Goal: Complete Application Form: Complete application form

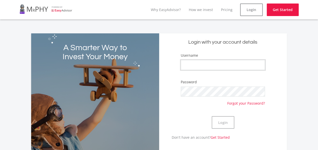
click at [261, 66] on input "Username" at bounding box center [223, 65] width 84 height 10
type input "l"
type input "Lovekeeper3"
click at [227, 120] on button "Login" at bounding box center [223, 122] width 23 height 13
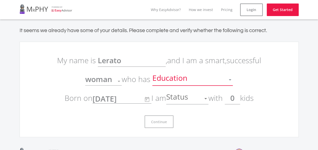
click at [229, 80] on div at bounding box center [230, 79] width 3 height 1
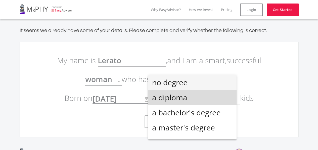
click at [219, 97] on span "a diploma" at bounding box center [192, 97] width 80 height 15
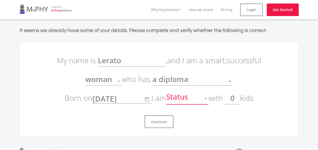
click at [203, 99] on div at bounding box center [206, 99] width 10 height 10
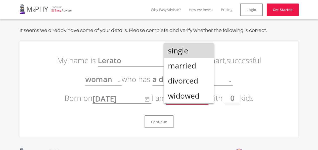
click at [199, 51] on span "single" at bounding box center [189, 50] width 42 height 15
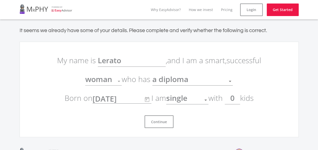
click at [235, 101] on input "0" at bounding box center [232, 98] width 15 height 13
click at [167, 119] on button "Continue" at bounding box center [158, 122] width 29 height 13
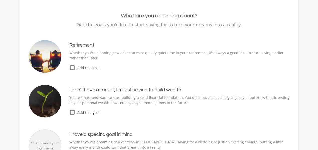
scroll to position [47, 0]
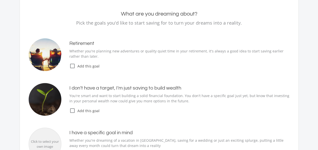
click at [73, 110] on icon "check_box_outline_blank" at bounding box center [72, 111] width 6 height 6
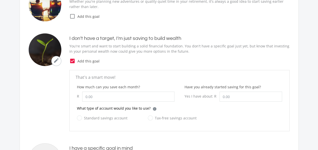
scroll to position [98, 0]
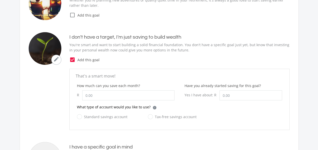
click at [71, 59] on icon "check_box" at bounding box center [72, 60] width 6 height 6
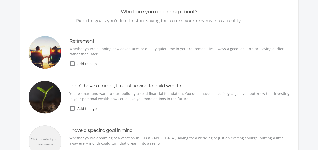
scroll to position [41, 0]
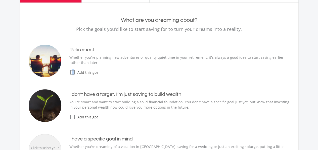
drag, startPoint x: 72, startPoint y: 75, endPoint x: 73, endPoint y: 71, distance: 3.8
click at [73, 71] on icon "check_box_outline_blank" at bounding box center [72, 72] width 6 height 6
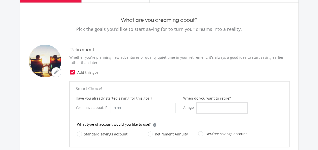
click at [215, 106] on input "When do you want to retire?" at bounding box center [222, 108] width 50 height 10
type input "0"
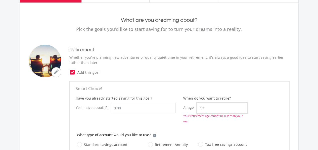
type input "1"
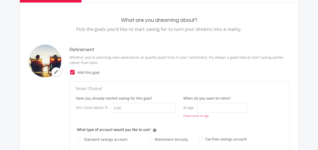
click at [198, 139] on label "Tax-free savings account" at bounding box center [222, 139] width 49 height 6
click at [197, 139] on input "Tax-free savings account" at bounding box center [217, 142] width 49 height 10
radio input "true"
click at [215, 109] on input "When do you want to retire?" at bounding box center [222, 108] width 50 height 10
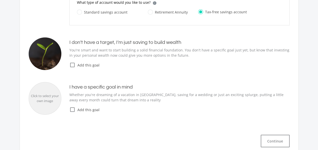
scroll to position [147, 0]
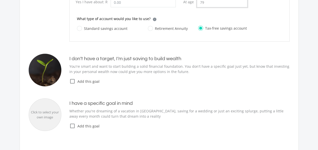
type input "79"
click at [72, 80] on icon "check_box_outline_blank" at bounding box center [72, 81] width 6 height 6
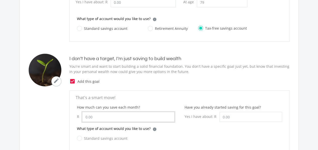
click at [120, 118] on input "How much can you save each month?" at bounding box center [128, 117] width 92 height 10
type input "50.00"
click at [240, 115] on input "Have you already started saving for this goal?" at bounding box center [250, 117] width 63 height 10
click at [227, 127] on div "What type of account would you like to use? i Which account type should I choos…" at bounding box center [179, 130] width 205 height 9
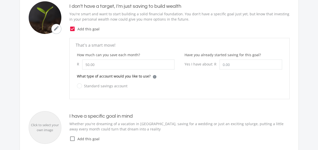
scroll to position [212, 0]
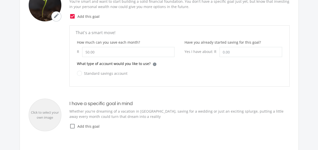
click at [114, 73] on label "Standard savings account" at bounding box center [102, 73] width 50 height 6
click at [114, 73] on input "Standard savings account" at bounding box center [97, 76] width 50 height 10
radio input "true"
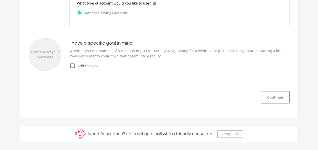
scroll to position [263, 0]
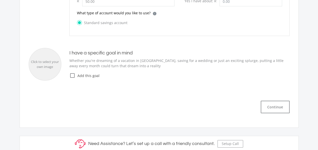
click at [76, 74] on span "Add this goal" at bounding box center [182, 75] width 214 height 5
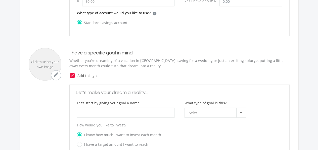
click at [74, 75] on icon "check_box" at bounding box center [72, 76] width 6 height 6
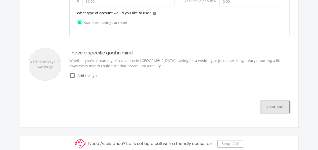
click at [268, 106] on button "Continue" at bounding box center [274, 107] width 29 height 13
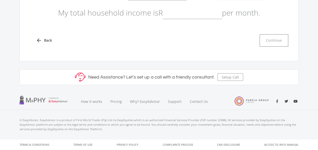
scroll to position [96, 0]
click at [213, 16] on input "text" at bounding box center [192, 13] width 59 height 13
type input "4"
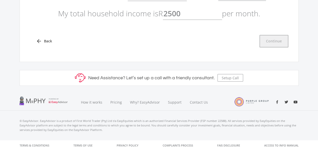
type input "2,500.00"
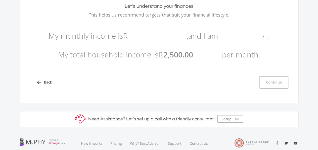
scroll to position [53, 0]
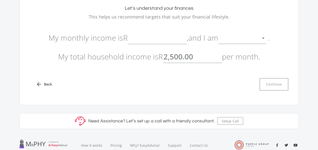
click at [159, 37] on input "text" at bounding box center [157, 38] width 59 height 13
click at [131, 38] on input "2500" at bounding box center [157, 38] width 59 height 13
type input "4,500.00"
click at [167, 57] on input "2500.00" at bounding box center [192, 56] width 59 height 13
type input "4,500.00"
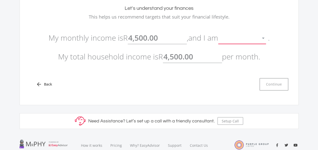
click at [262, 38] on div at bounding box center [263, 39] width 10 height 10
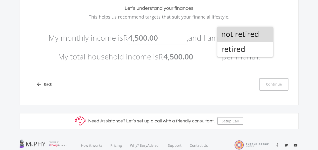
click at [263, 37] on span "not retired" at bounding box center [245, 34] width 48 height 15
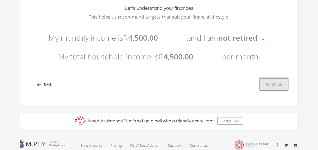
click at [285, 82] on button "Continue" at bounding box center [273, 84] width 29 height 13
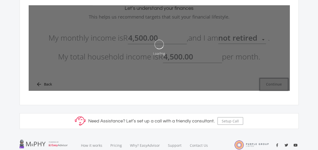
type input "4500"
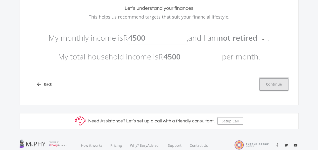
type input "4,500.00"
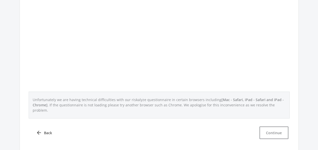
scroll to position [217, 0]
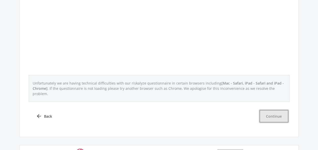
click at [278, 110] on button "Continue" at bounding box center [273, 116] width 29 height 13
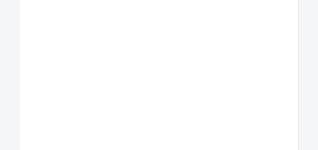
scroll to position [124, 0]
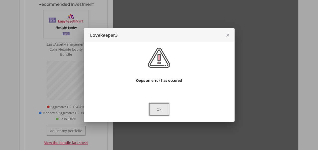
click at [163, 108] on button "Ok" at bounding box center [159, 109] width 20 height 13
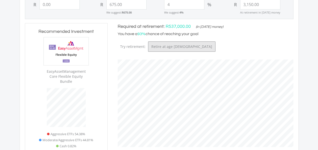
scroll to position [152, 185]
click at [215, 41] on button "Retire at age [DEMOGRAPHIC_DATA]" at bounding box center [181, 46] width 67 height 10
